Goal: Communication & Community: Ask a question

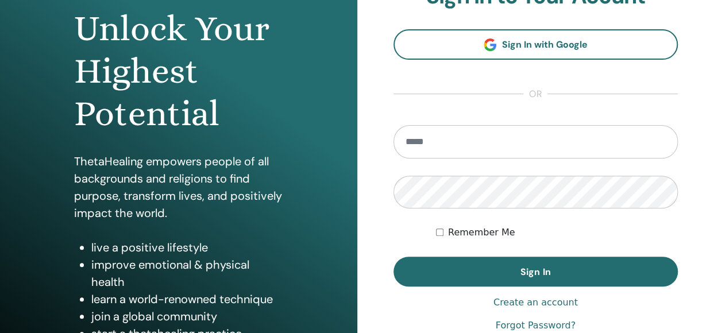
scroll to position [118, 0]
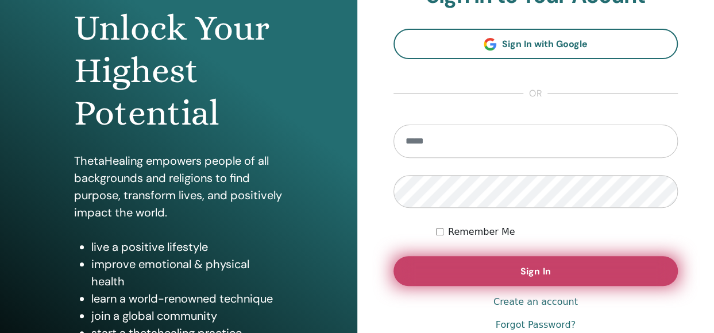
type input "**********"
click at [511, 276] on button "Sign In" at bounding box center [535, 271] width 285 height 30
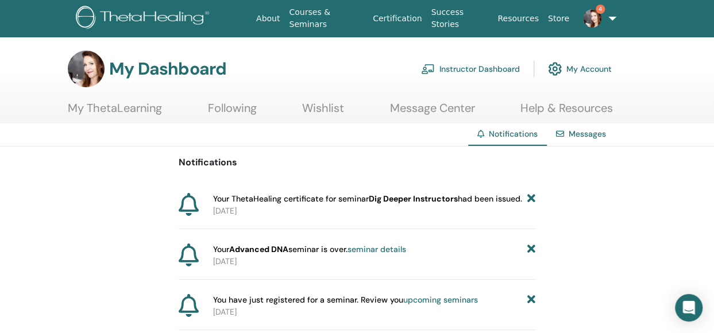
click at [385, 247] on link "seminar details" at bounding box center [376, 249] width 59 height 10
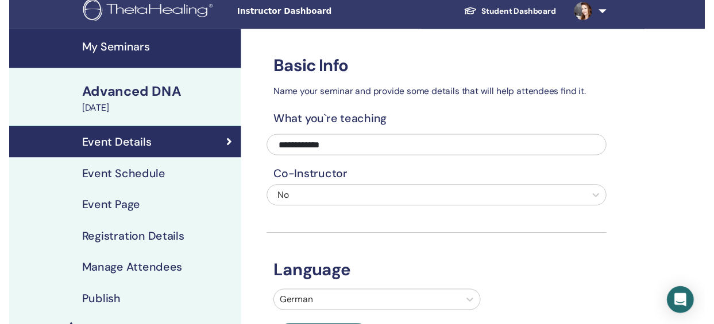
scroll to position [60, 0]
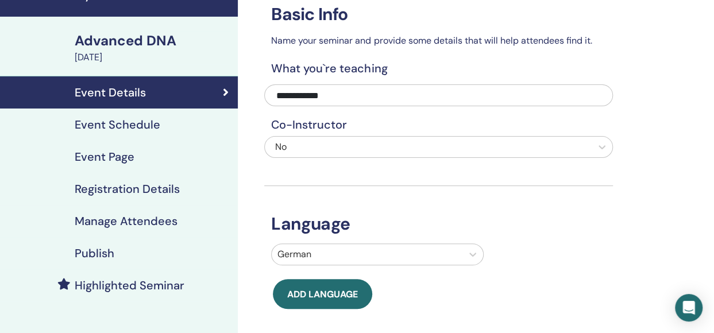
click at [129, 120] on h4 "Event Schedule" at bounding box center [118, 125] width 86 height 14
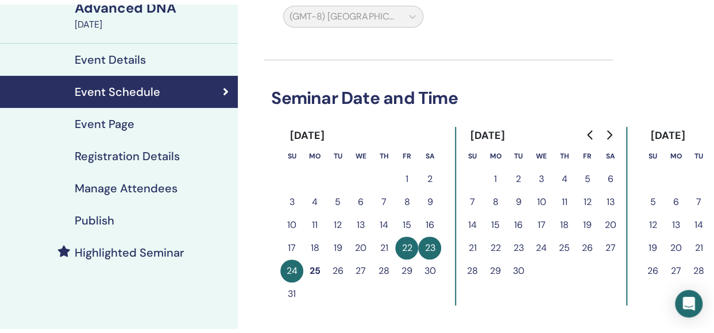
scroll to position [94, 0]
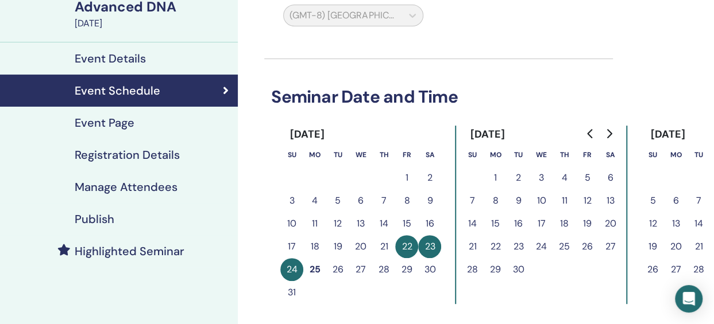
click at [134, 149] on h4 "Registration Details" at bounding box center [127, 155] width 105 height 14
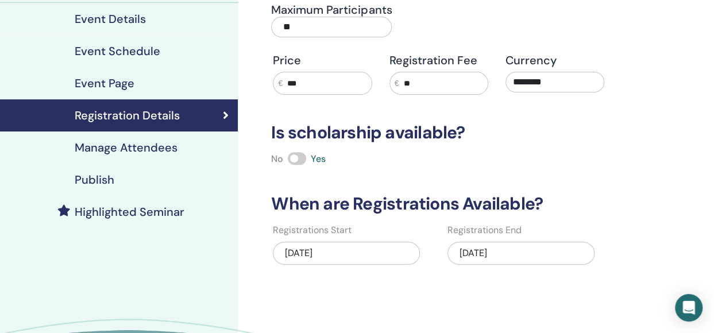
scroll to position [134, 0]
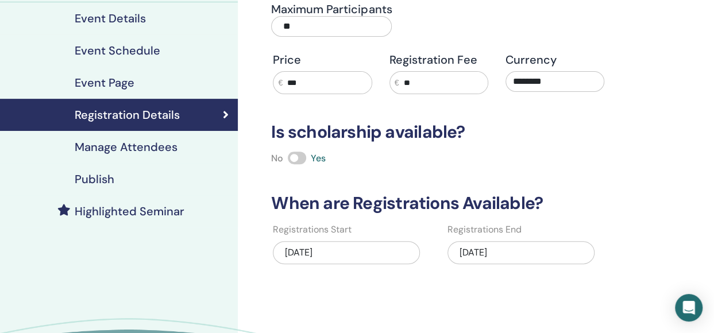
click at [485, 249] on div "[DATE]" at bounding box center [520, 252] width 147 height 23
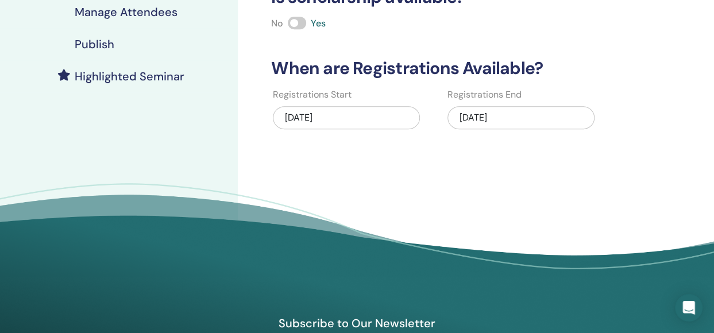
click at [491, 117] on div "[DATE]" at bounding box center [520, 117] width 147 height 23
click at [491, 117] on div "08/22/2025" at bounding box center [520, 117] width 147 height 23
click at [371, 177] on div "Registration details Type In-Person Maximum Participants ** Price € *** Registr…" at bounding box center [476, 32] width 476 height 531
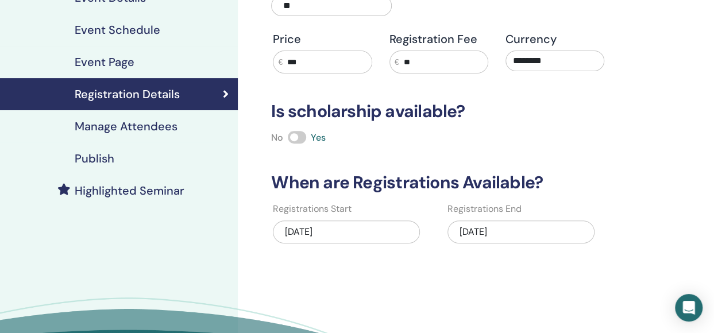
scroll to position [61, 0]
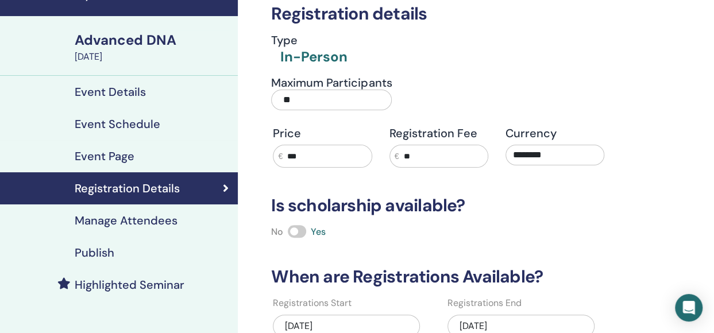
click at [129, 218] on h4 "Manage Attendees" at bounding box center [126, 221] width 103 height 14
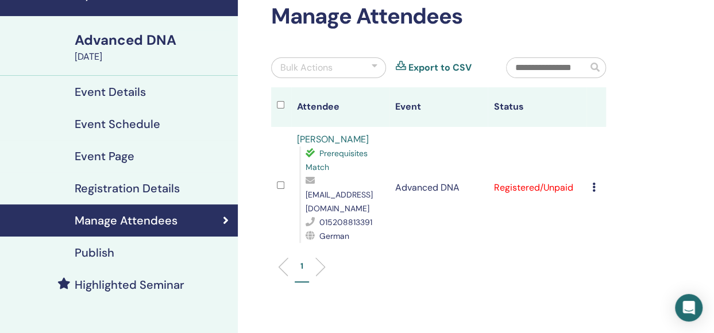
click at [545, 172] on td "Registered/Unpaid" at bounding box center [536, 188] width 98 height 122
click at [592, 183] on icon at bounding box center [593, 187] width 3 height 9
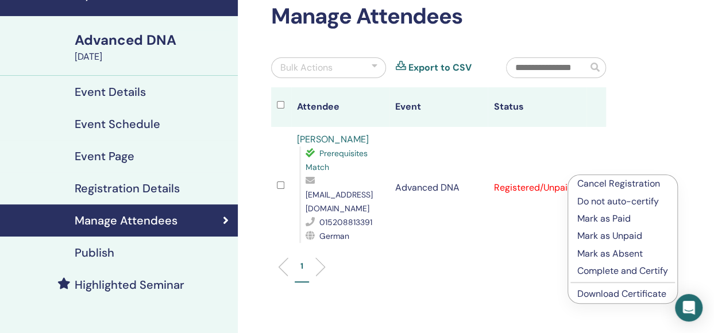
drag, startPoint x: 591, startPoint y: 174, endPoint x: 652, endPoint y: 208, distance: 69.9
click at [652, 208] on ul "Cancel Registration Do not auto-certify Mark as Paid Mark as Unpaid Mark as Abs…" at bounding box center [622, 239] width 109 height 128
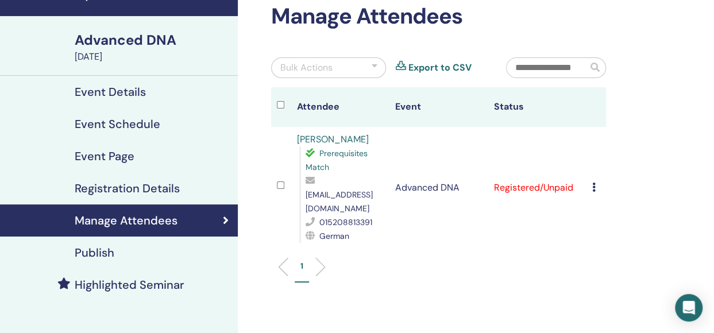
click at [591, 172] on td "Cancel Registration Do not auto-certify Mark as Paid Mark as Unpaid Mark as Abs…" at bounding box center [596, 188] width 20 height 122
click at [594, 183] on icon at bounding box center [593, 187] width 3 height 9
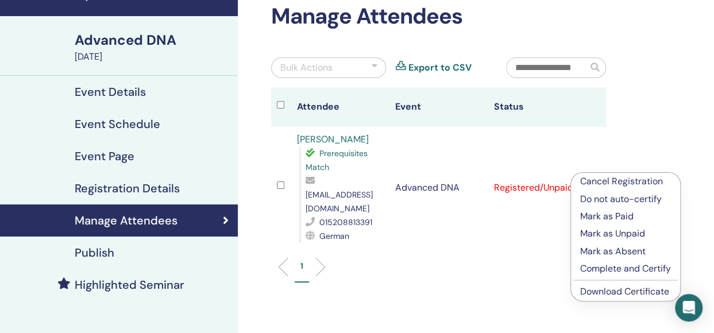
click at [609, 272] on p "Complete and Certify" at bounding box center [625, 269] width 91 height 14
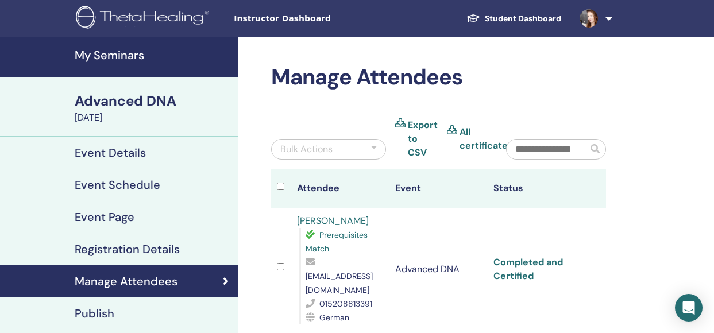
scroll to position [61, 0]
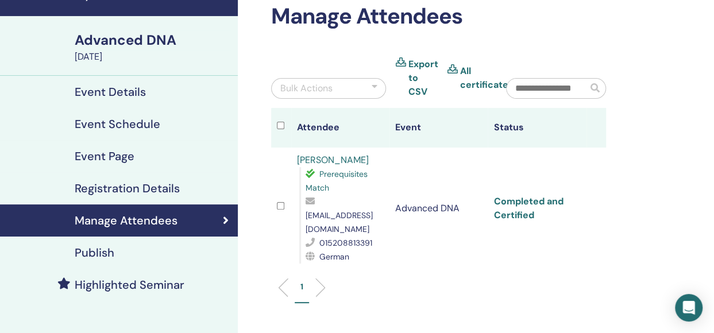
click at [509, 200] on link "Completed and Certified" at bounding box center [527, 208] width 69 height 26
click at [442, 281] on ul "1" at bounding box center [438, 292] width 315 height 22
click at [152, 185] on h4 "Registration Details" at bounding box center [127, 188] width 105 height 14
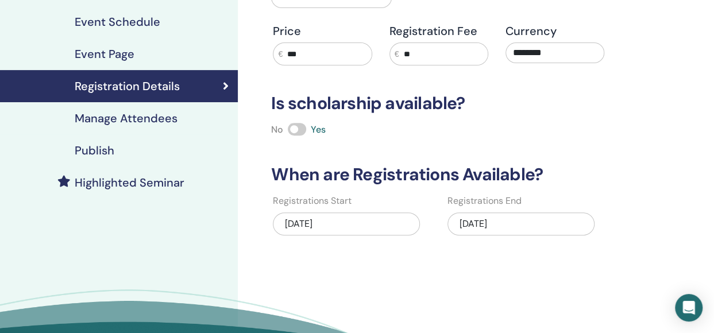
scroll to position [164, 0]
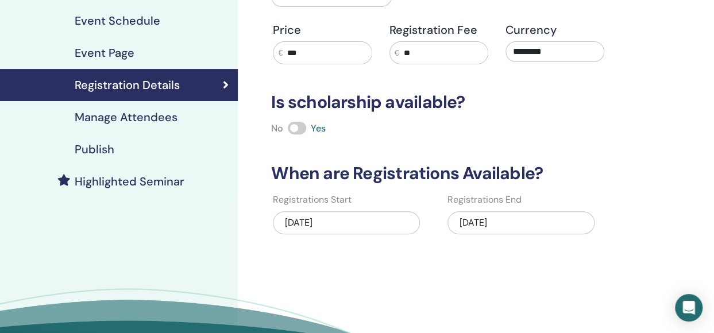
click at [494, 230] on div "08/22/2025" at bounding box center [520, 222] width 147 height 23
click at [512, 211] on div "08/22/2025" at bounding box center [520, 222] width 147 height 23
click at [466, 169] on h3 "When are Registrations Available?" at bounding box center [438, 173] width 349 height 21
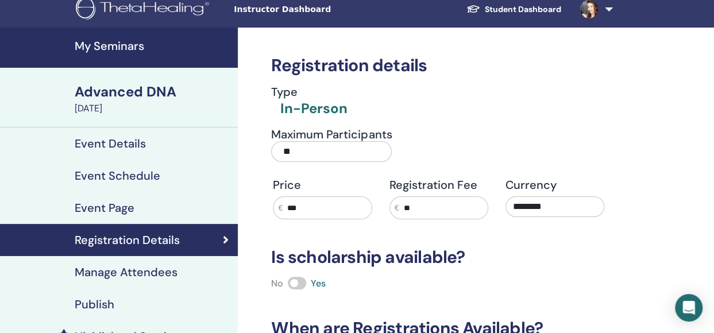
scroll to position [82, 0]
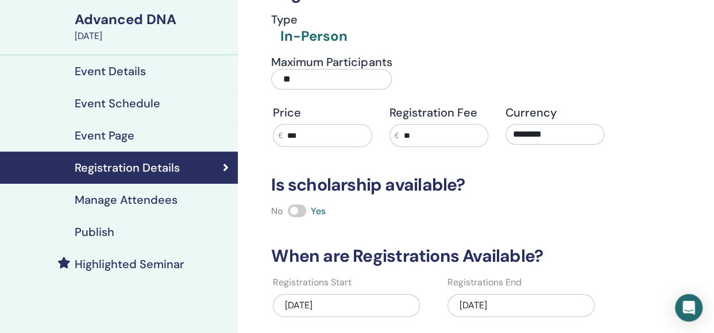
click at [125, 201] on h4 "Manage Attendees" at bounding box center [126, 200] width 103 height 14
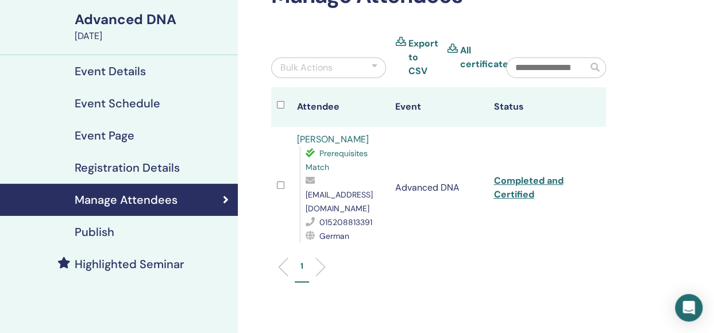
click at [382, 249] on div "1" at bounding box center [438, 271] width 352 height 45
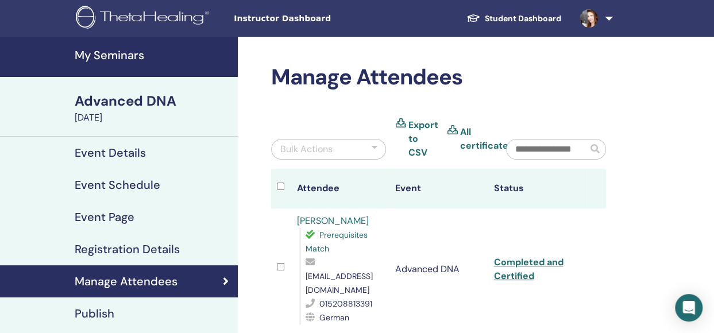
click at [307, 153] on div "Bulk Actions" at bounding box center [306, 149] width 52 height 14
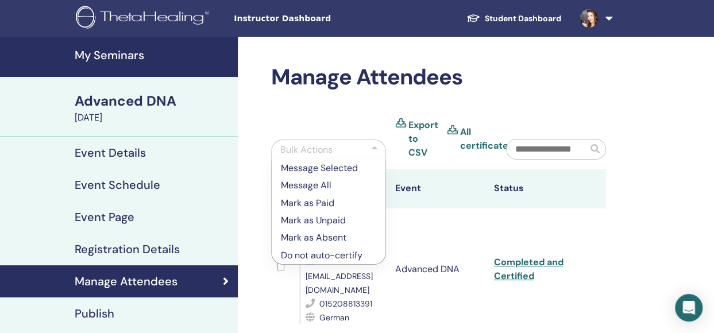
click at [124, 149] on h4 "Event Details" at bounding box center [110, 153] width 71 height 14
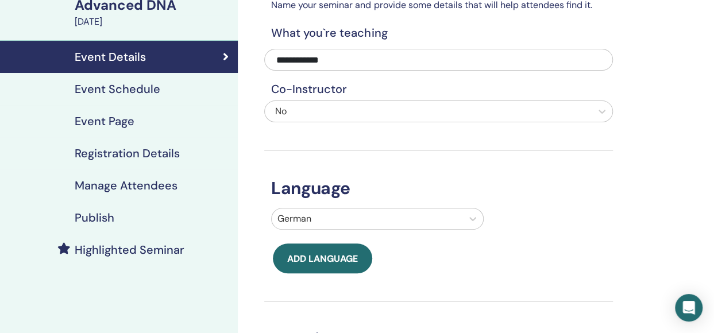
scroll to position [75, 0]
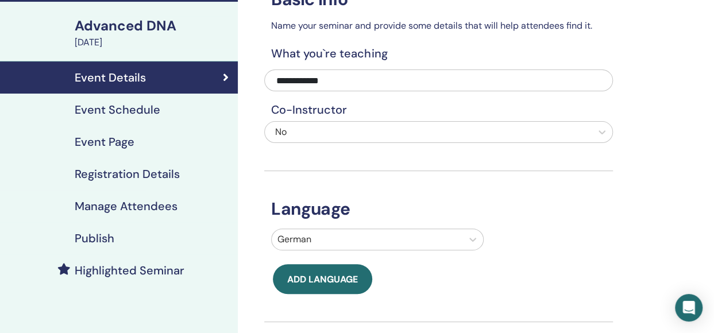
click at [136, 175] on h4 "Registration Details" at bounding box center [127, 174] width 105 height 14
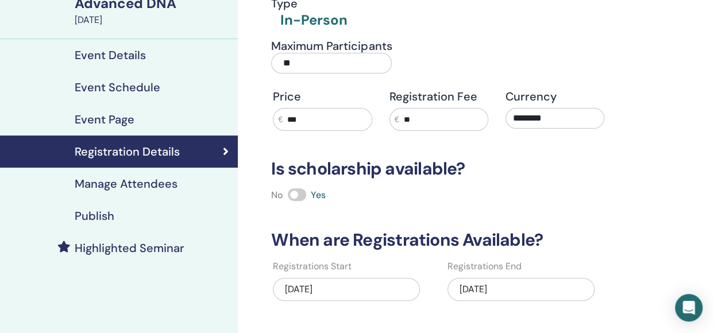
scroll to position [115, 0]
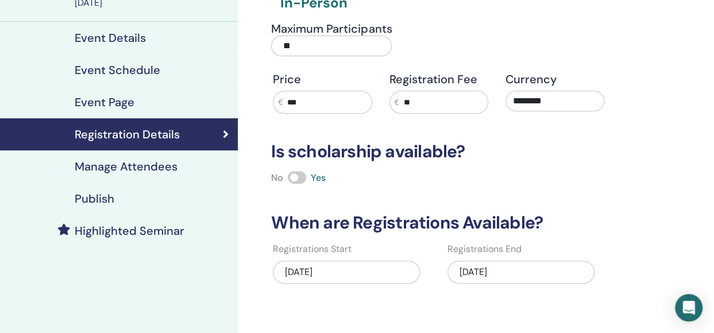
click at [487, 276] on div "08/22/2025" at bounding box center [520, 272] width 147 height 23
drag, startPoint x: 487, startPoint y: 276, endPoint x: 474, endPoint y: 272, distance: 14.0
click at [474, 272] on div "08/22/2025" at bounding box center [520, 272] width 147 height 23
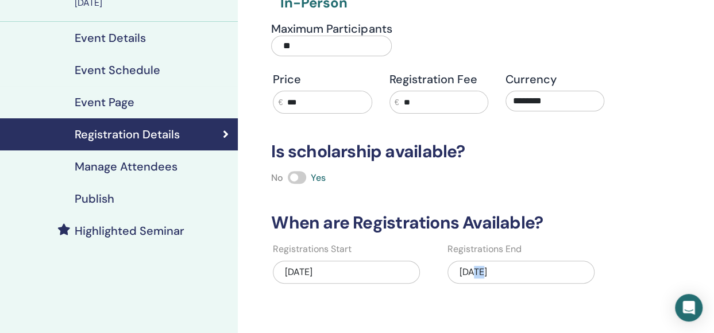
click at [474, 272] on div "08/22/2025" at bounding box center [520, 272] width 147 height 23
drag, startPoint x: 474, startPoint y: 272, endPoint x: 420, endPoint y: 297, distance: 59.6
click at [420, 297] on div "Registration details Type In-Person Maximum Participants ** Price € *** Registr…" at bounding box center [476, 187] width 476 height 531
click at [348, 268] on div "07/01/2025" at bounding box center [346, 272] width 147 height 23
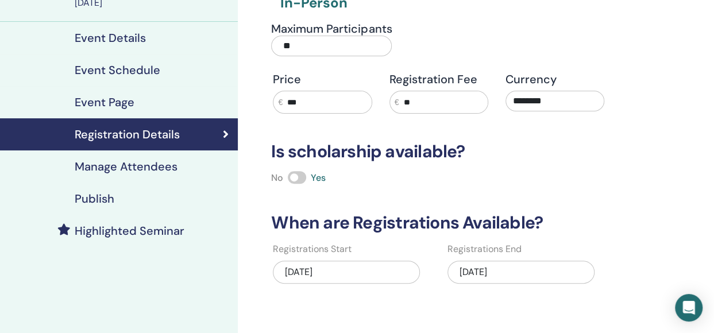
click at [348, 268] on div "07/01/2025" at bounding box center [346, 272] width 147 height 23
click at [311, 269] on div "07/01/2025" at bounding box center [346, 272] width 147 height 23
click at [138, 303] on div "My Seminars Advanced DNA August 22, 2025 Event Details Event Schedule Event Pag…" at bounding box center [119, 187] width 238 height 531
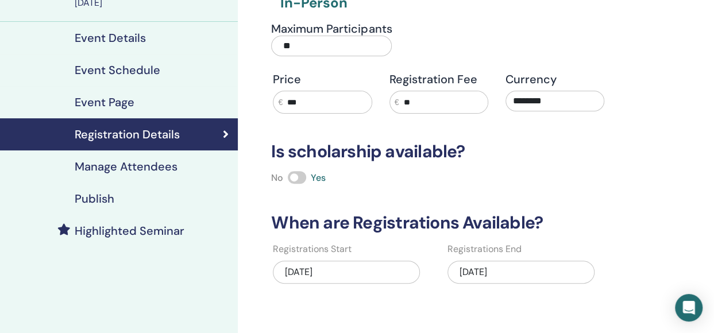
click at [121, 166] on h4 "Manage Attendees" at bounding box center [126, 167] width 103 height 14
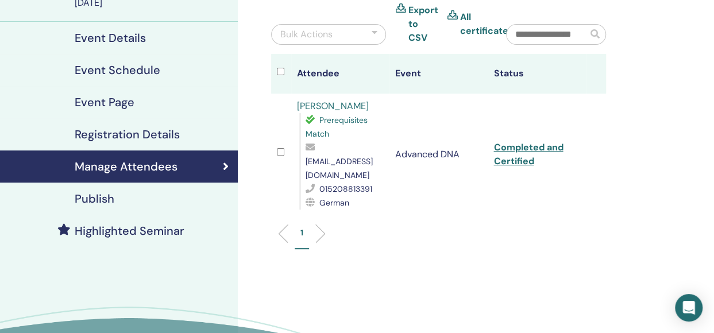
click at [98, 192] on h4 "Publish" at bounding box center [95, 199] width 40 height 14
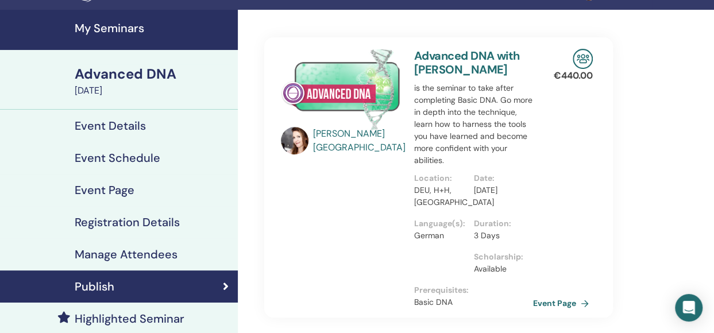
scroll to position [57, 0]
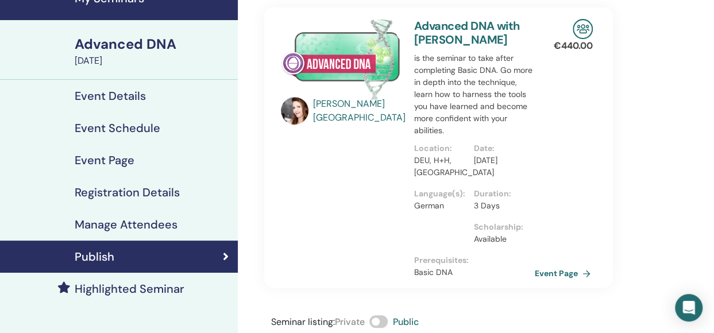
click at [551, 282] on link "Event Page" at bounding box center [565, 273] width 60 height 17
click at [550, 282] on link "Event Page" at bounding box center [565, 273] width 60 height 17
click at [581, 282] on link "Event Page" at bounding box center [565, 273] width 60 height 17
click at [288, 161] on div "Lara Justine Glückstadt" at bounding box center [340, 147] width 133 height 257
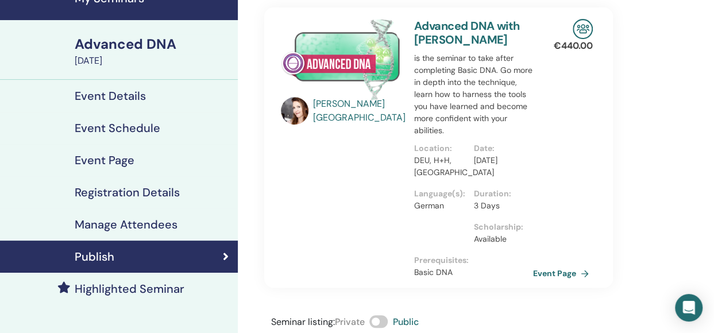
click at [106, 190] on h4 "Registration Details" at bounding box center [127, 192] width 105 height 14
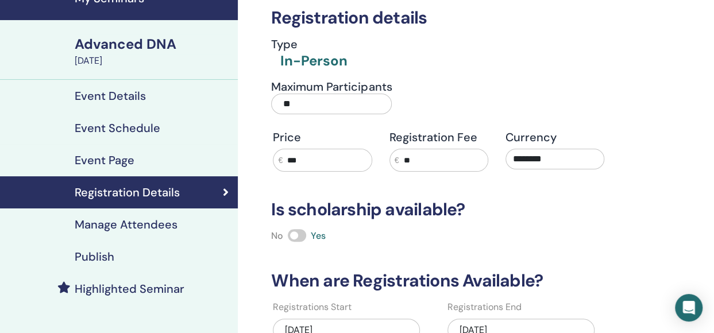
click at [137, 225] on h4 "Manage Attendees" at bounding box center [126, 225] width 103 height 14
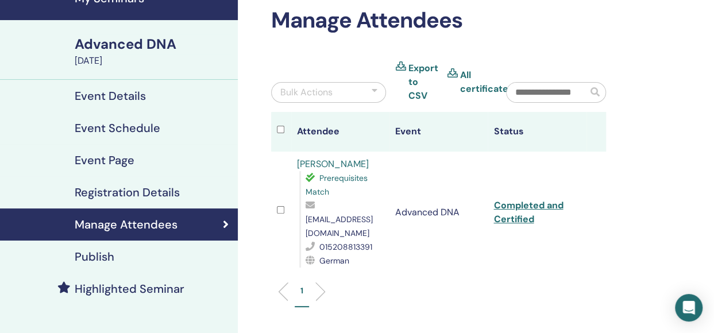
click at [114, 93] on h4 "Event Details" at bounding box center [110, 96] width 71 height 14
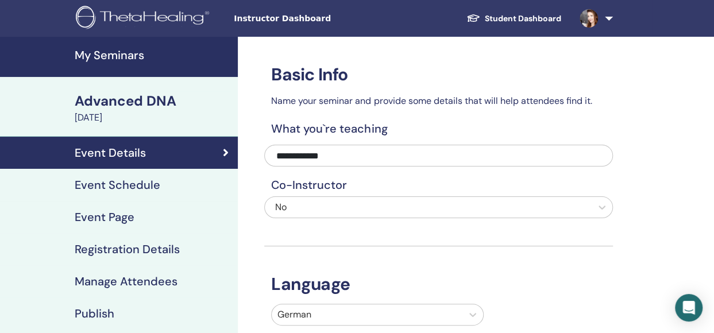
click at [127, 52] on h4 "My Seminars" at bounding box center [153, 55] width 156 height 14
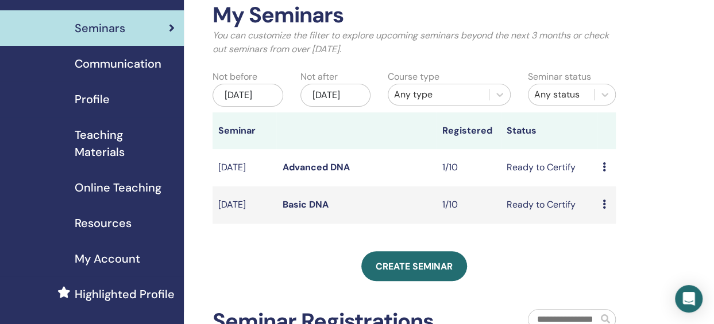
scroll to position [63, 0]
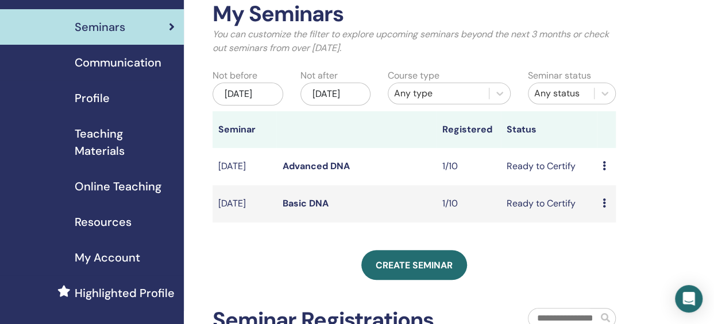
click at [603, 171] on icon at bounding box center [603, 165] width 3 height 9
click at [622, 220] on link "Attendees" at bounding box center [612, 221] width 44 height 12
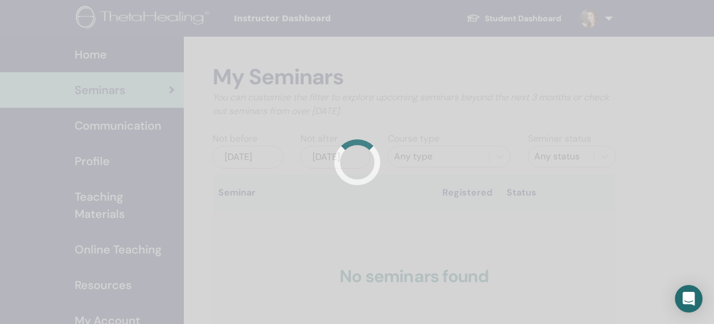
scroll to position [63, 0]
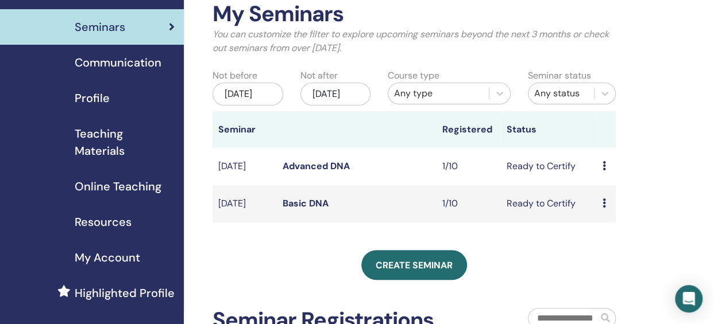
click at [528, 218] on td "Ready to Certify" at bounding box center [549, 203] width 96 height 37
click at [603, 208] on icon at bounding box center [603, 203] width 3 height 9
click at [609, 256] on link "Attendees" at bounding box center [613, 259] width 44 height 12
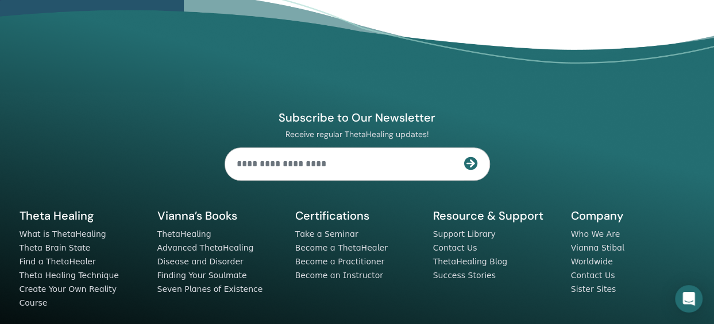
scroll to position [511, 0]
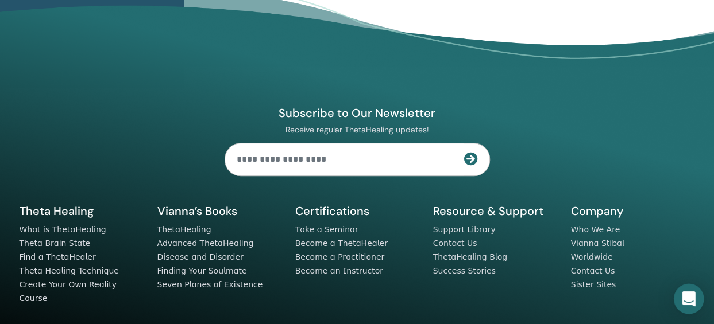
click at [689, 301] on icon "Open Intercom Messenger" at bounding box center [688, 299] width 13 height 15
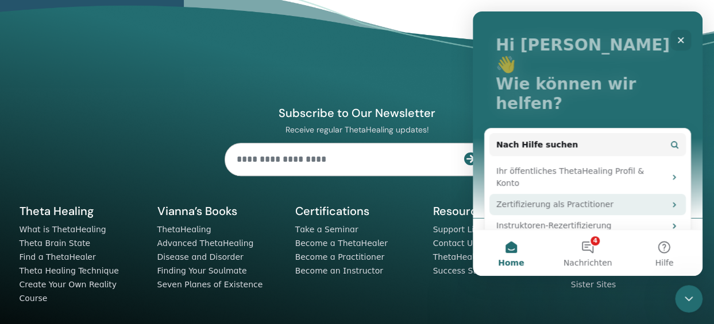
scroll to position [58, 0]
click at [618, 193] on div "Zertifizierung als Practitioner" at bounding box center [587, 203] width 196 height 21
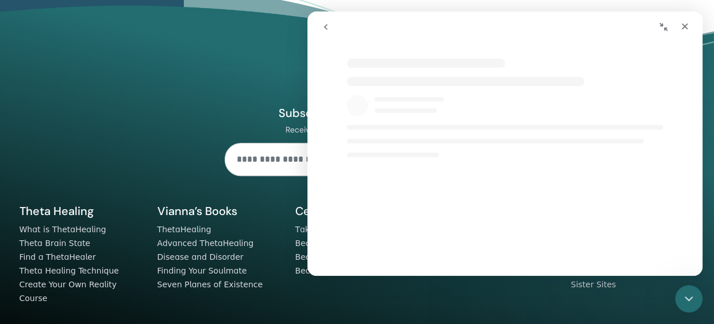
scroll to position [48, 0]
select select "**"
click at [327, 28] on icon "go back" at bounding box center [325, 26] width 9 height 9
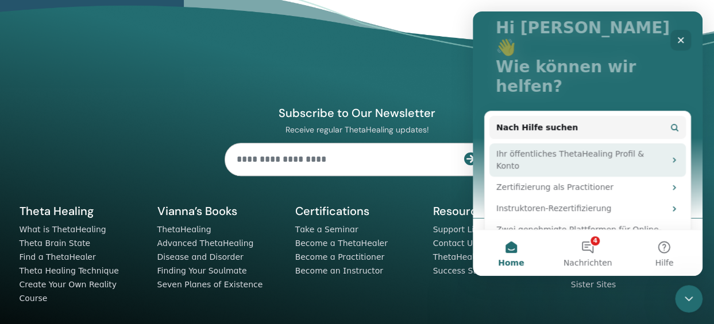
scroll to position [118, 0]
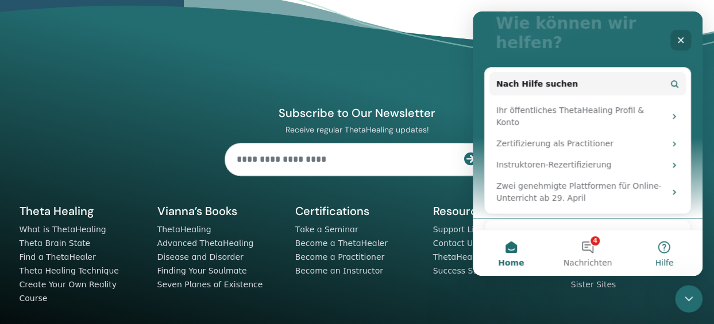
click at [664, 247] on button "Hilfe" at bounding box center [664, 253] width 76 height 46
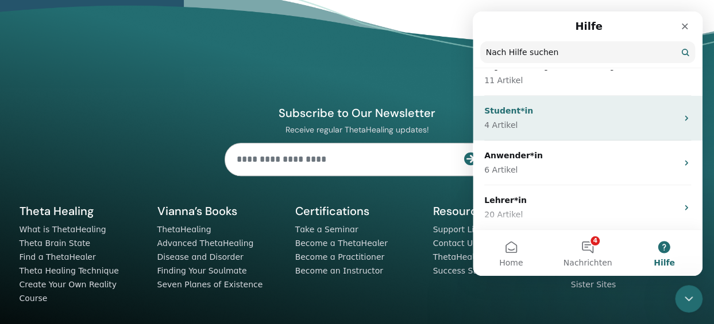
scroll to position [0, 0]
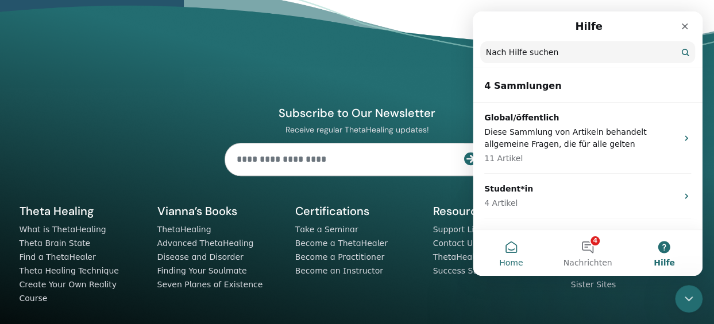
click at [513, 251] on button "Home" at bounding box center [511, 253] width 76 height 46
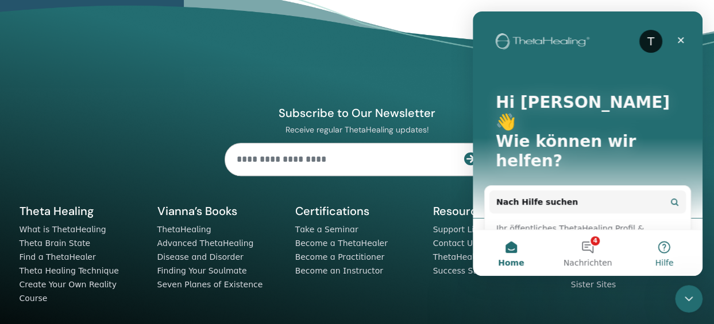
click at [660, 254] on button "Hilfe" at bounding box center [664, 253] width 76 height 46
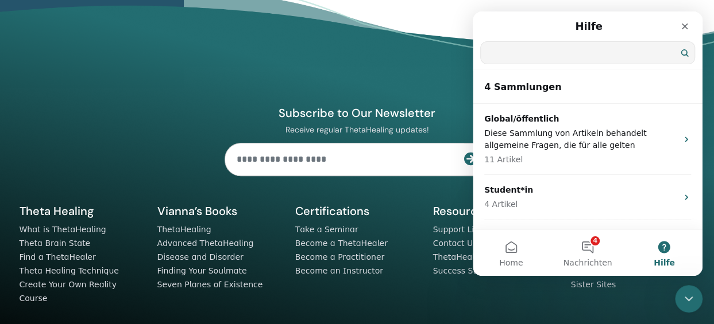
click at [555, 62] on input "Nach Hilfe suchen" at bounding box center [588, 53] width 214 height 22
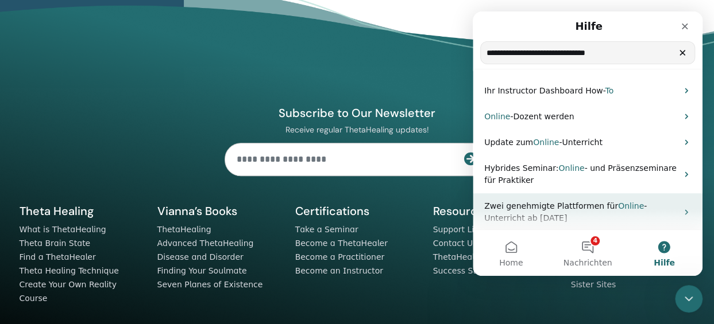
type input "**********"
click at [552, 204] on span "Zwei genehmigte Plattformen für" at bounding box center [551, 206] width 134 height 9
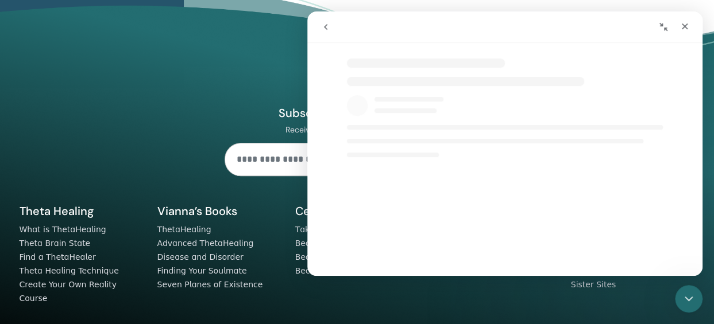
select select "**"
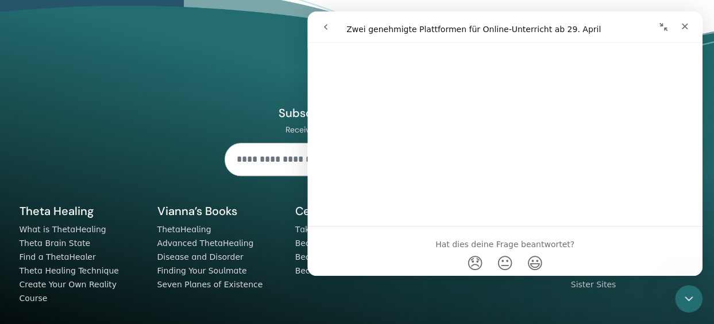
scroll to position [1426, 0]
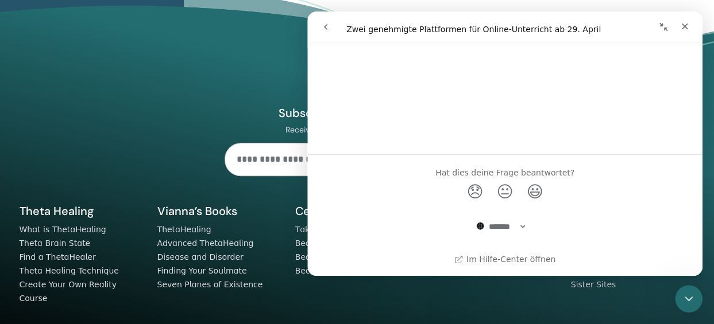
click at [327, 24] on icon "go back" at bounding box center [325, 26] width 9 height 9
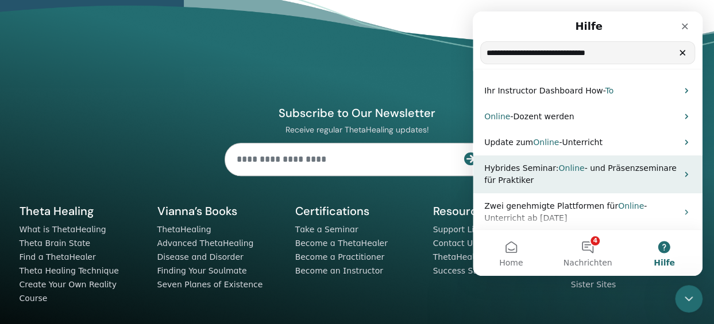
click at [627, 171] on span "- und Präsenzseminare für Praktiker" at bounding box center [580, 174] width 192 height 21
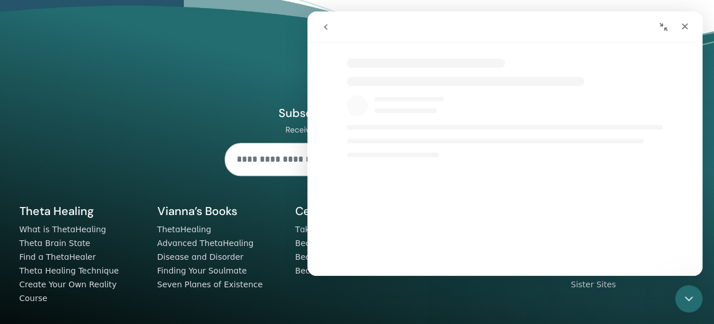
select select "**"
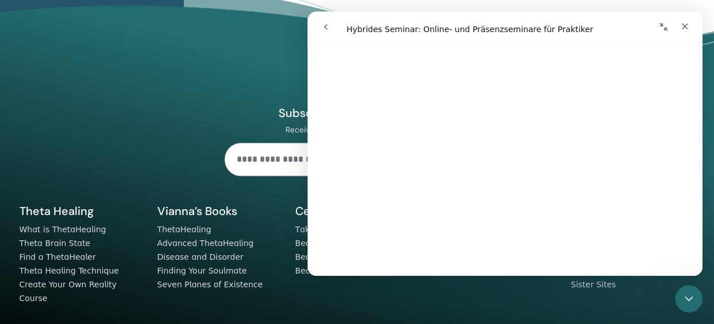
scroll to position [1516, 0]
click at [329, 21] on button "go back" at bounding box center [326, 27] width 22 height 22
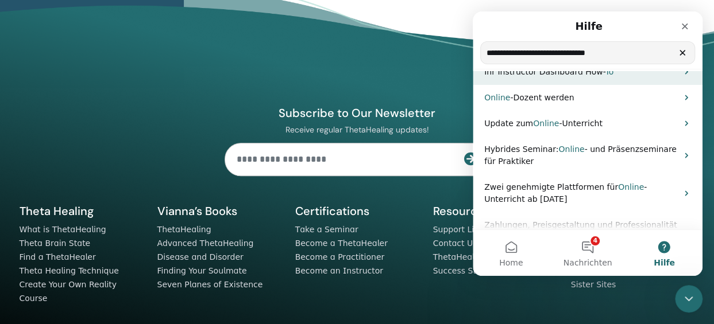
scroll to position [0, 0]
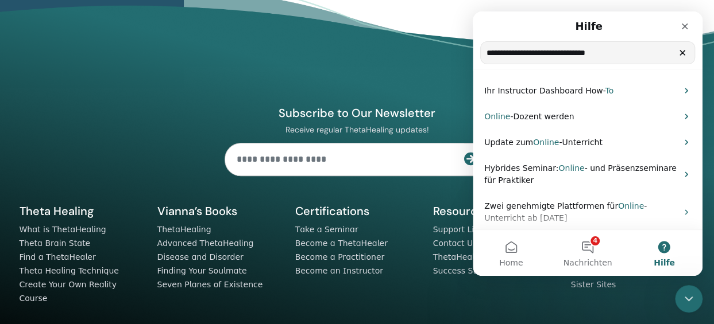
click at [640, 51] on input "**********" at bounding box center [588, 53] width 214 height 22
type input "**********"
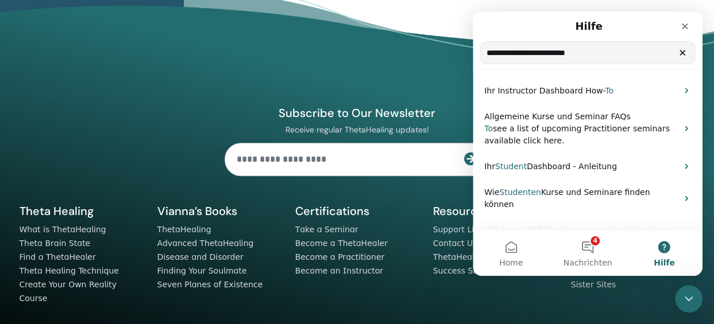
click at [684, 54] on icon "Schließen" at bounding box center [682, 52] width 9 height 9
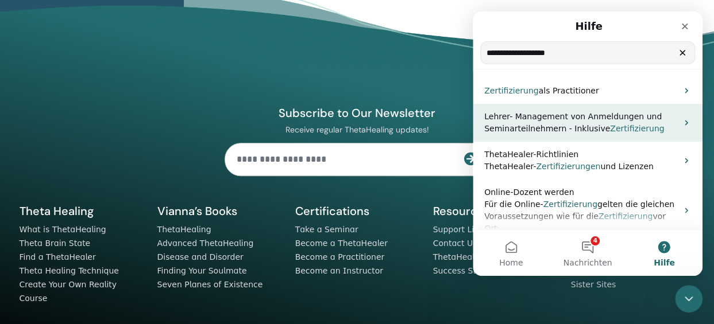
type input "**********"
click at [640, 120] on span "Lehrer- Management von Anmeldungen und Seminarteilnehmern - Inklusive" at bounding box center [572, 122] width 177 height 21
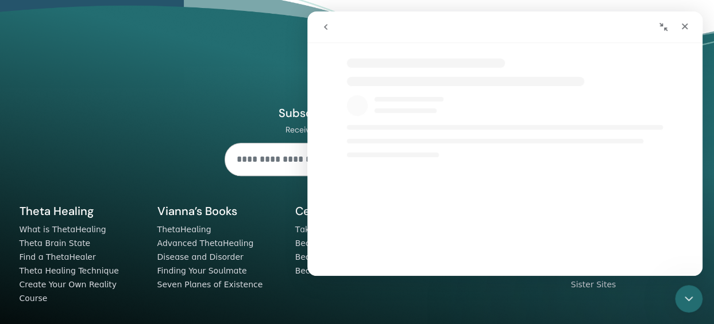
select select "**"
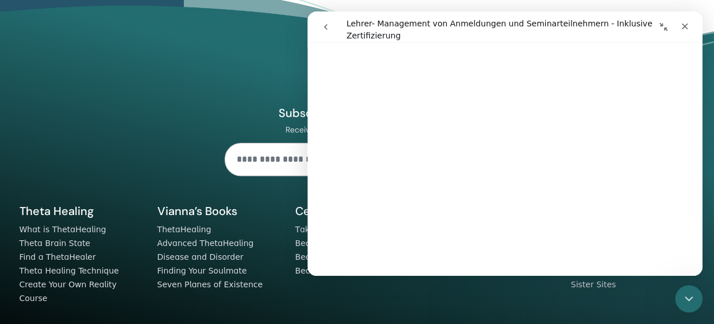
scroll to position [722, 0]
click at [327, 22] on icon "go back" at bounding box center [325, 26] width 9 height 9
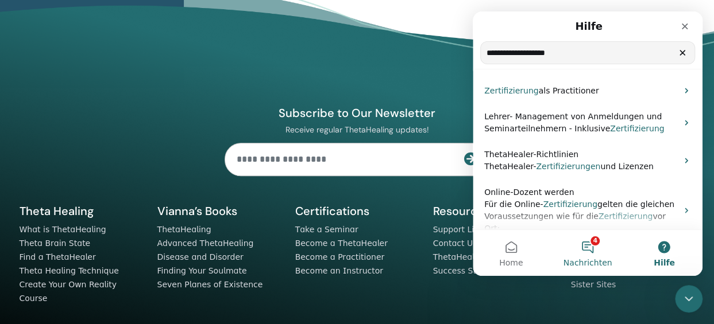
click at [586, 247] on button "4 Nachrichten" at bounding box center [587, 253] width 76 height 46
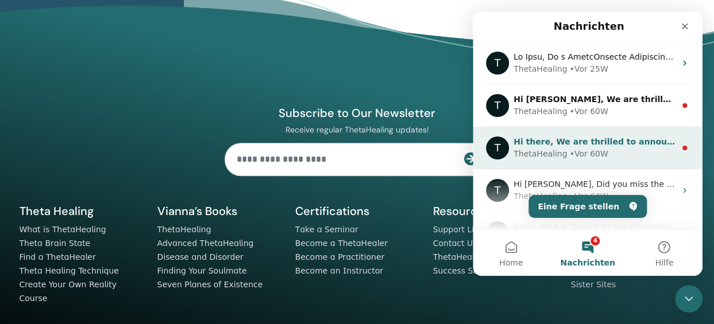
click at [569, 156] on div "• Vor 60W" at bounding box center [588, 154] width 38 height 12
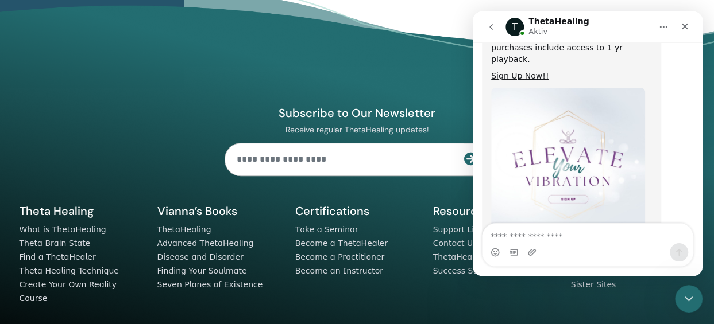
scroll to position [343, 0]
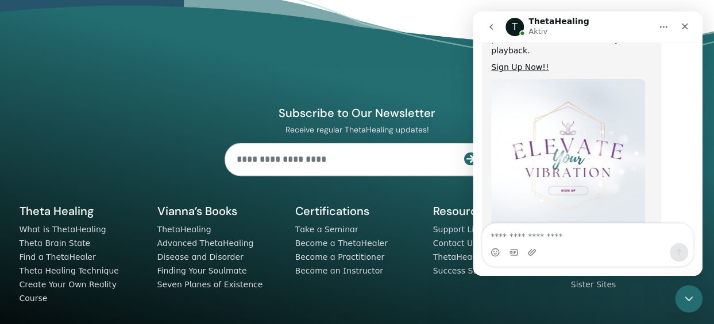
click at [492, 32] on button "go back" at bounding box center [491, 27] width 22 height 22
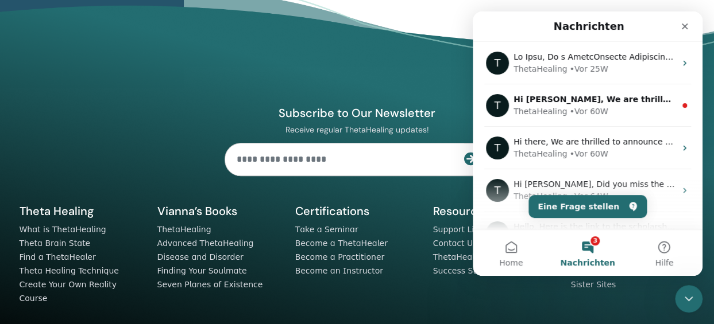
scroll to position [0, 0]
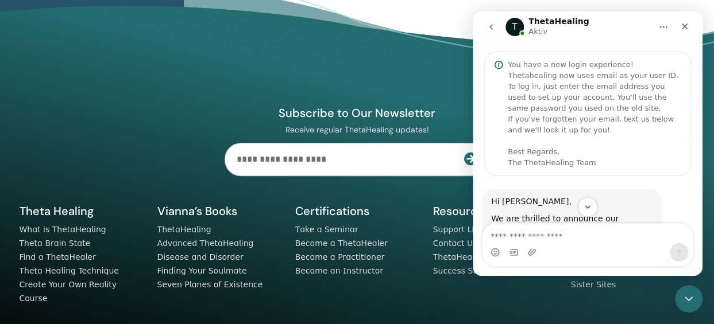
click at [491, 29] on icon "go back" at bounding box center [490, 27] width 3 height 6
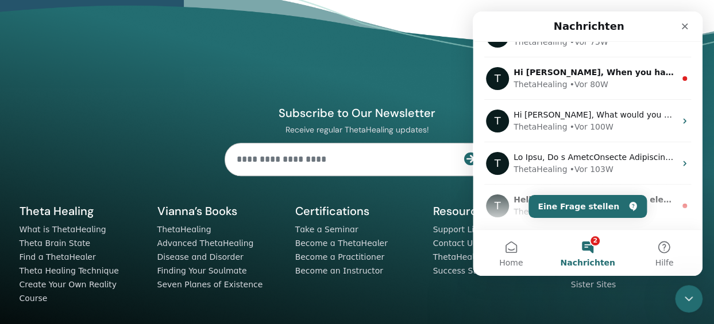
scroll to position [252, 0]
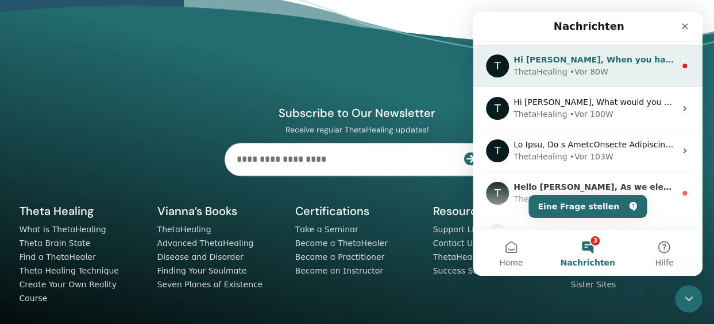
click at [599, 73] on div "ThetaHealing • Vor 80W" at bounding box center [594, 72] width 162 height 12
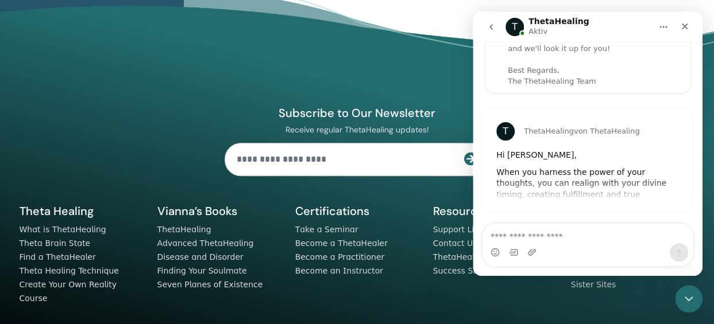
scroll to position [0, 0]
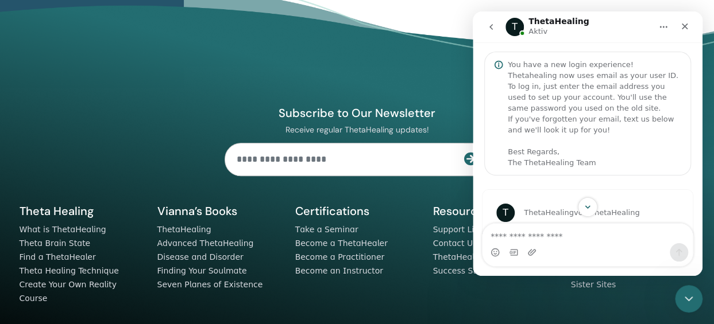
click at [489, 39] on nav "T ThetaHealing Aktiv" at bounding box center [588, 26] width 230 height 31
click at [490, 30] on icon "go back" at bounding box center [490, 26] width 9 height 9
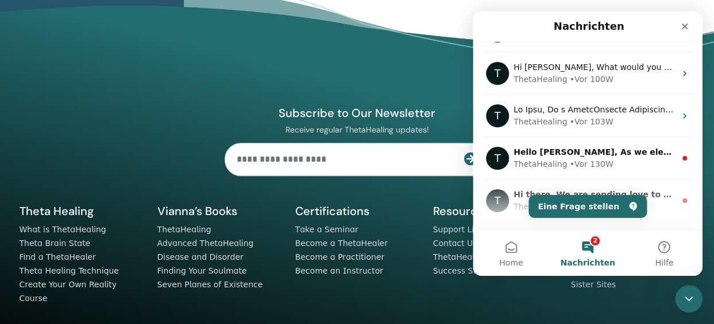
scroll to position [325, 0]
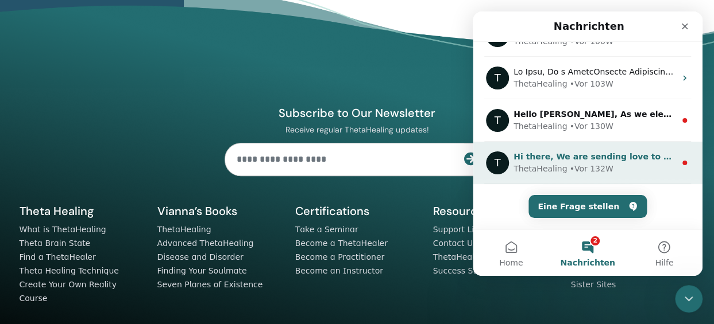
click at [552, 176] on div "T Hi there, We are sending love to all those affected by the recent earthquakes…" at bounding box center [588, 163] width 230 height 42
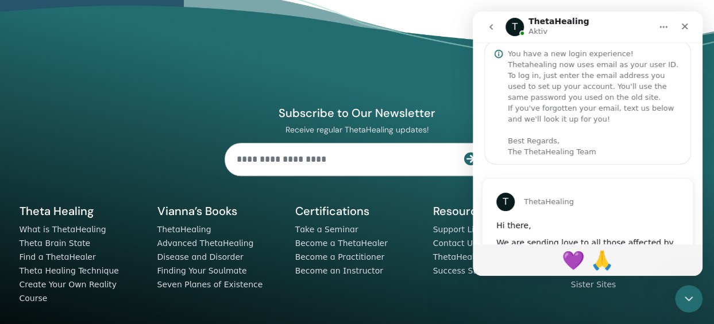
scroll to position [0, 0]
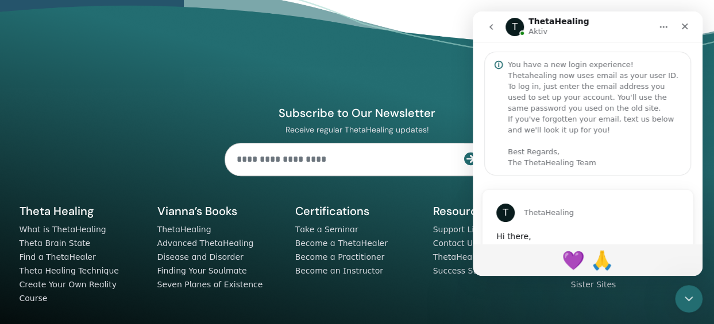
click at [489, 25] on icon "go back" at bounding box center [490, 26] width 9 height 9
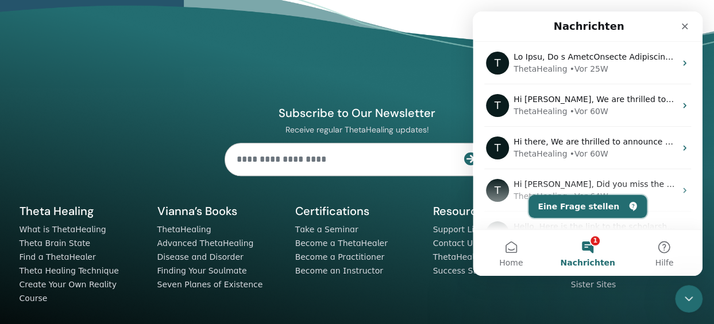
click at [584, 208] on button "Eine Frage stellen" at bounding box center [587, 206] width 118 height 23
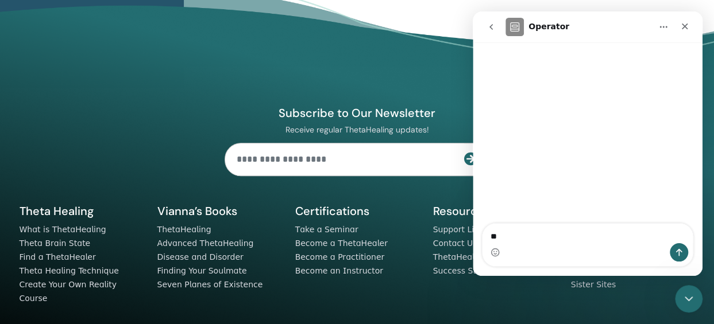
type textarea "*"
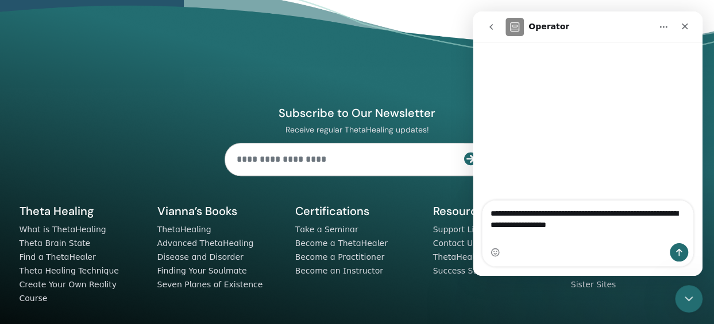
type textarea "**********"
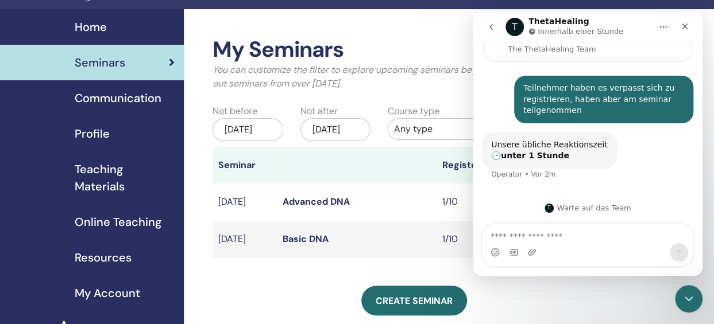
scroll to position [26, 0]
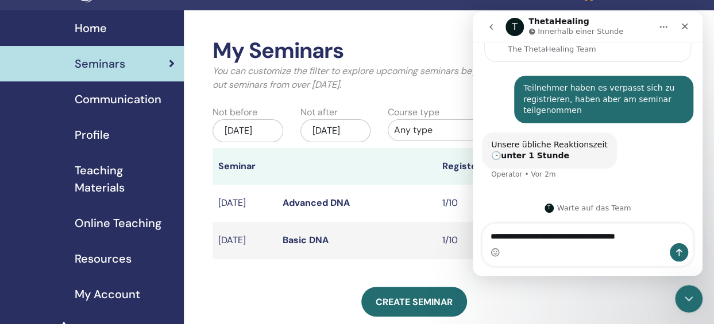
type textarea "**********"
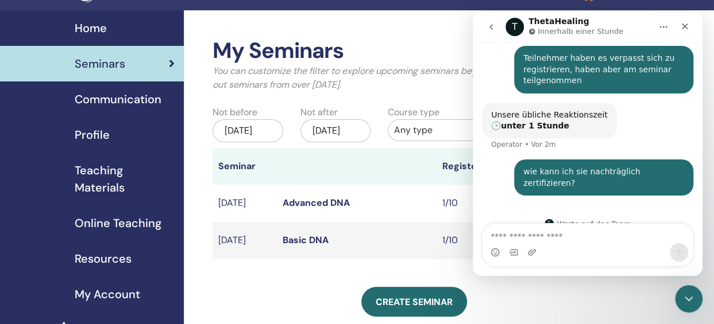
scroll to position [148, 0]
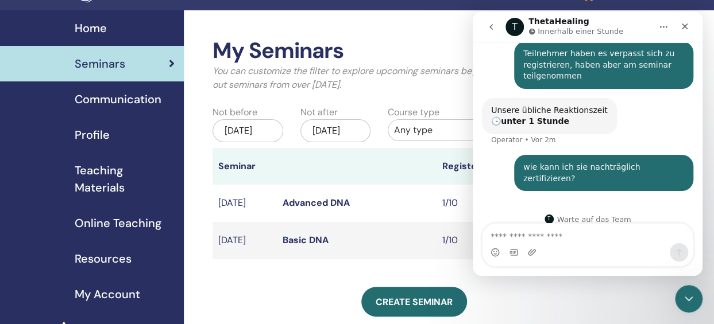
click at [266, 313] on div "Create seminar" at bounding box center [413, 302] width 403 height 30
click at [686, 32] on div "Schließen" at bounding box center [684, 26] width 21 height 21
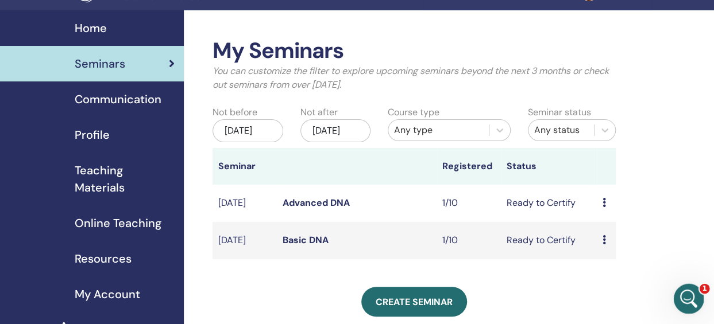
click at [692, 292] on div "Intercom-Nachrichtendienst öffnen" at bounding box center [687, 297] width 38 height 38
